Goal: Task Accomplishment & Management: Use online tool/utility

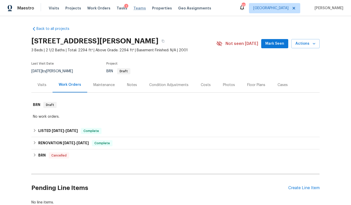
click at [133, 9] on span "Teams" at bounding box center [139, 8] width 12 height 5
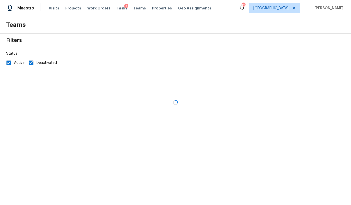
click at [116, 9] on div at bounding box center [175, 102] width 351 height 205
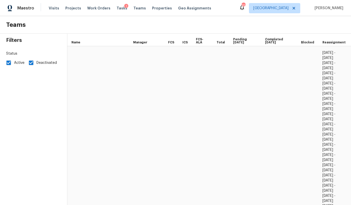
click at [116, 9] on span "Tasks" at bounding box center [121, 8] width 11 height 4
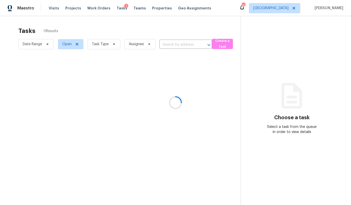
click at [290, 10] on div at bounding box center [175, 102] width 351 height 205
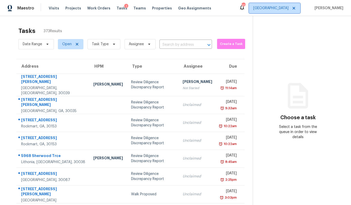
click at [288, 8] on span "[GEOGRAPHIC_DATA]" at bounding box center [270, 8] width 35 height 5
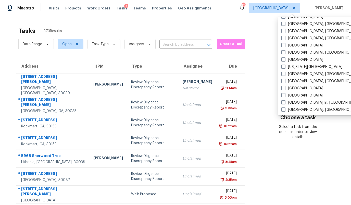
scroll to position [260, 0]
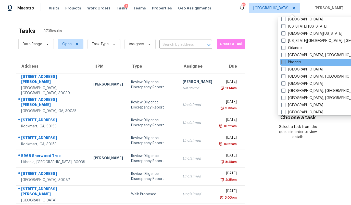
click at [291, 64] on label "Phoenix" at bounding box center [291, 62] width 20 height 5
click at [284, 63] on input "Phoenix" at bounding box center [282, 61] width 3 height 3
checkbox input "true"
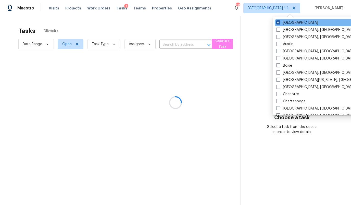
click at [286, 23] on label "[GEOGRAPHIC_DATA]" at bounding box center [297, 22] width 42 height 5
click at [279, 23] on input "[GEOGRAPHIC_DATA]" at bounding box center [277, 21] width 3 height 3
checkbox input "false"
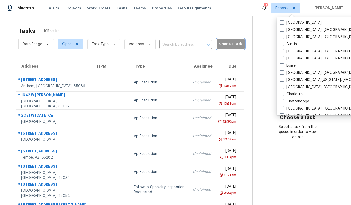
click at [227, 44] on span "Create a Task" at bounding box center [230, 44] width 23 height 6
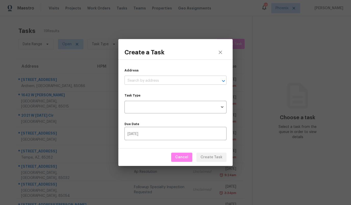
click at [158, 81] on input "text" at bounding box center [168, 81] width 88 height 8
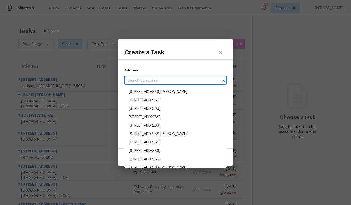
paste input "[STREET_ADDRESS]"
type input "[STREET_ADDRESS]"
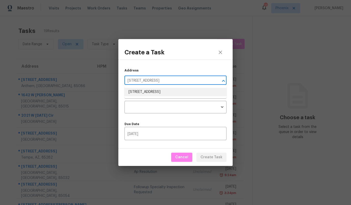
click at [155, 90] on li "[STREET_ADDRESS]" at bounding box center [175, 92] width 102 height 8
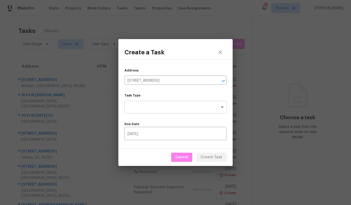
click at [153, 106] on body "Maestro Visits Projects Work Orders Tasks Teams Properties Geo Assignments 17 P…" at bounding box center [175, 102] width 351 height 205
click at [153, 106] on li "Condition Scoping - Full" at bounding box center [175, 107] width 102 height 8
type input "virtual_full_assessment"
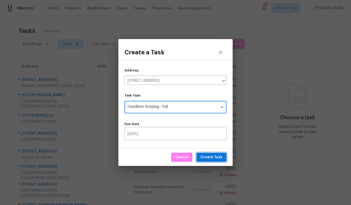
click at [215, 161] on button "Create Task" at bounding box center [211, 156] width 30 height 9
